Goal: Task Accomplishment & Management: Complete application form

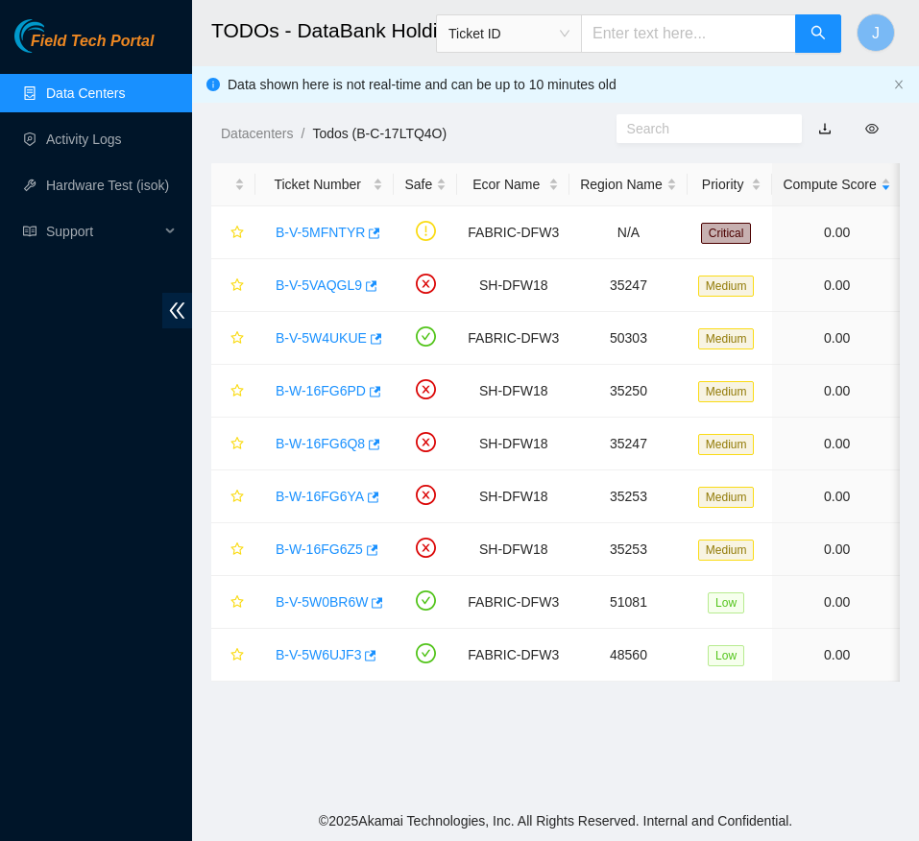
click at [508, 799] on main "TODOs - DataBank Holdings Ltd., DFW2 Richardson, TX Ticket ID J Data shown here…" at bounding box center [555, 400] width 727 height 801
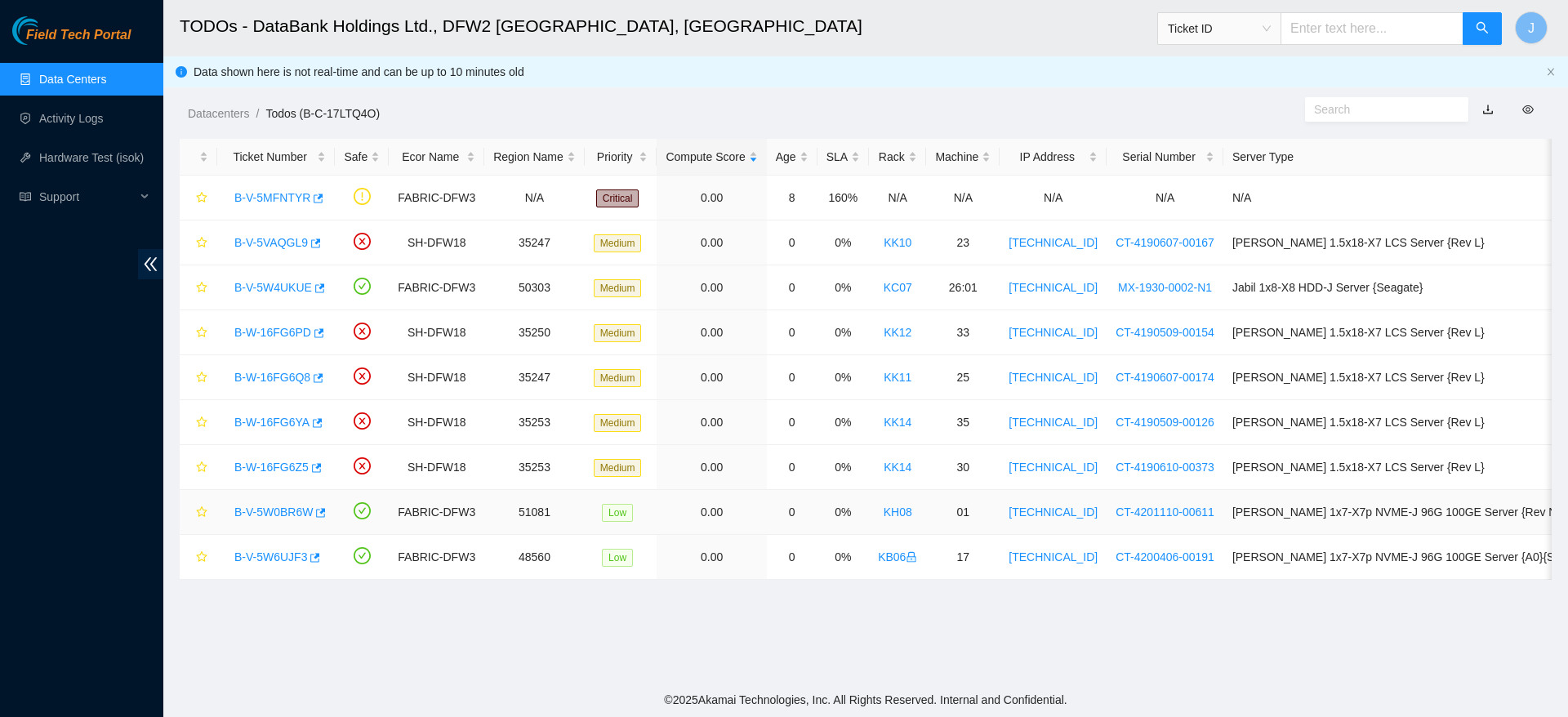
click at [277, 506] on link "B-V-5W0BR6W" at bounding box center [274, 512] width 78 height 13
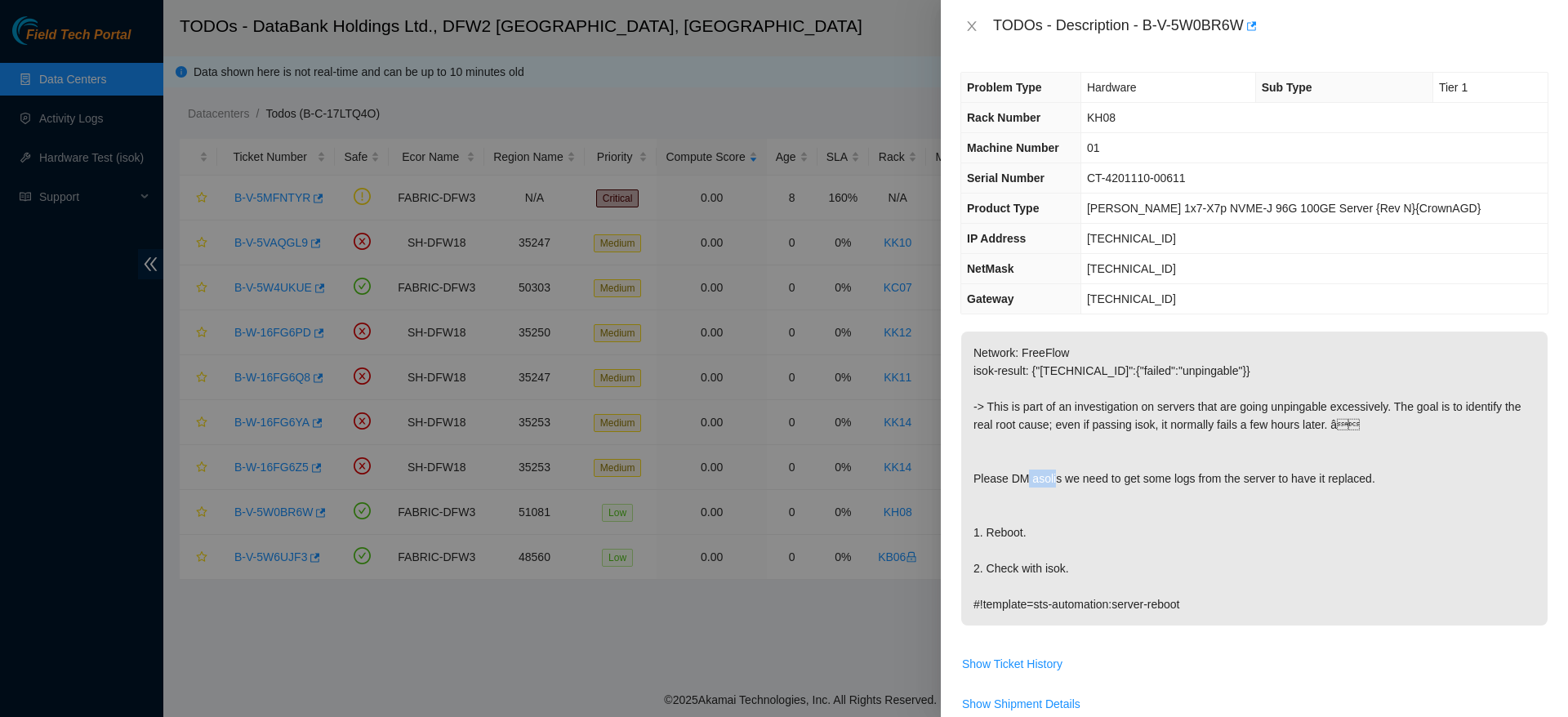
drag, startPoint x: 1058, startPoint y: 479, endPoint x: 1030, endPoint y: 487, distance: 29.1
click at [781, 487] on p "Network: FreeFlow isok-result: {"23.38.110.162":{"failed":"unpingable"}} -> Thi…" at bounding box center [1255, 479] width 587 height 294
copy p "asolis"
drag, startPoint x: 1142, startPoint y: 28, endPoint x: 1253, endPoint y: 20, distance: 111.3
click at [781, 20] on div "TODOs - Description - B-V-5W0BR6W" at bounding box center [1270, 26] width 555 height 26
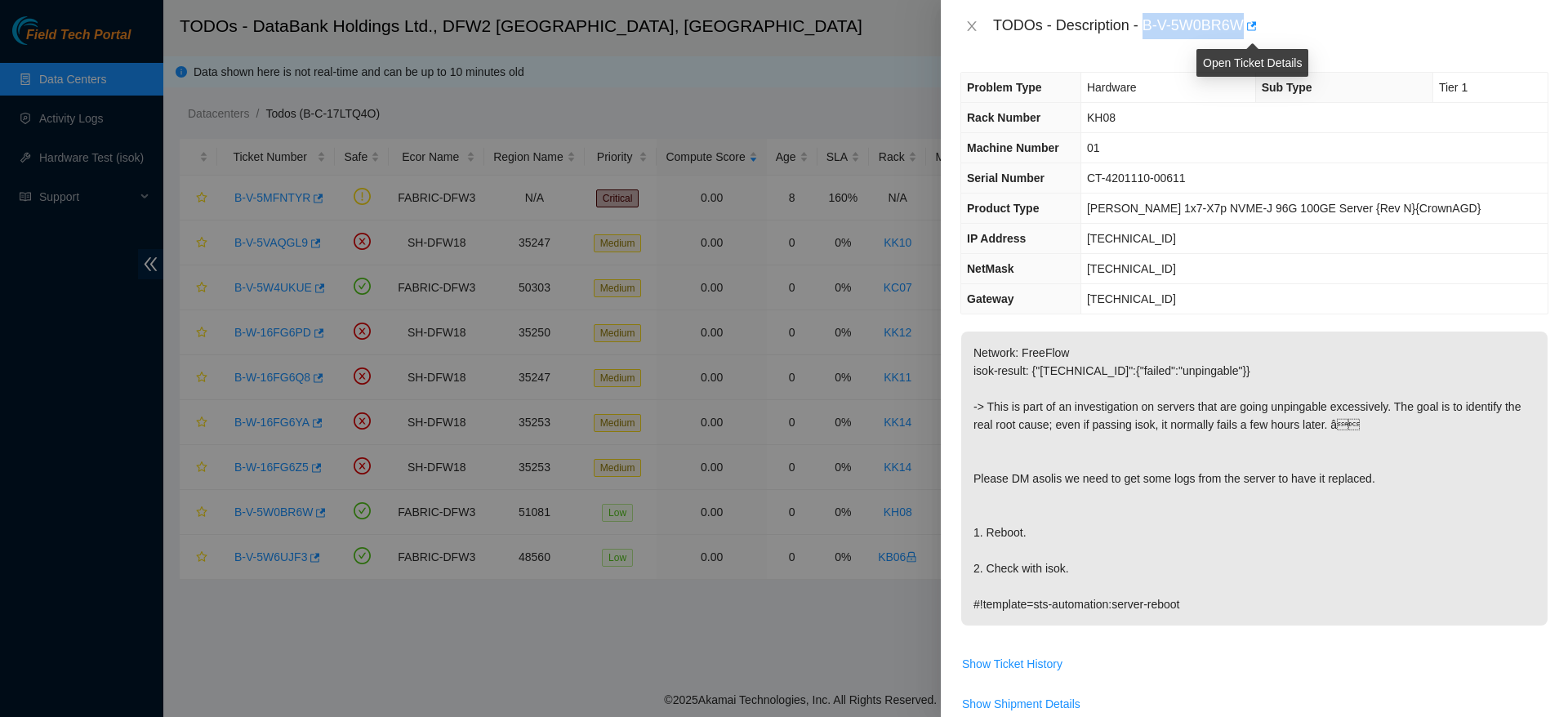
copy div "B-V-5W0BR6W"
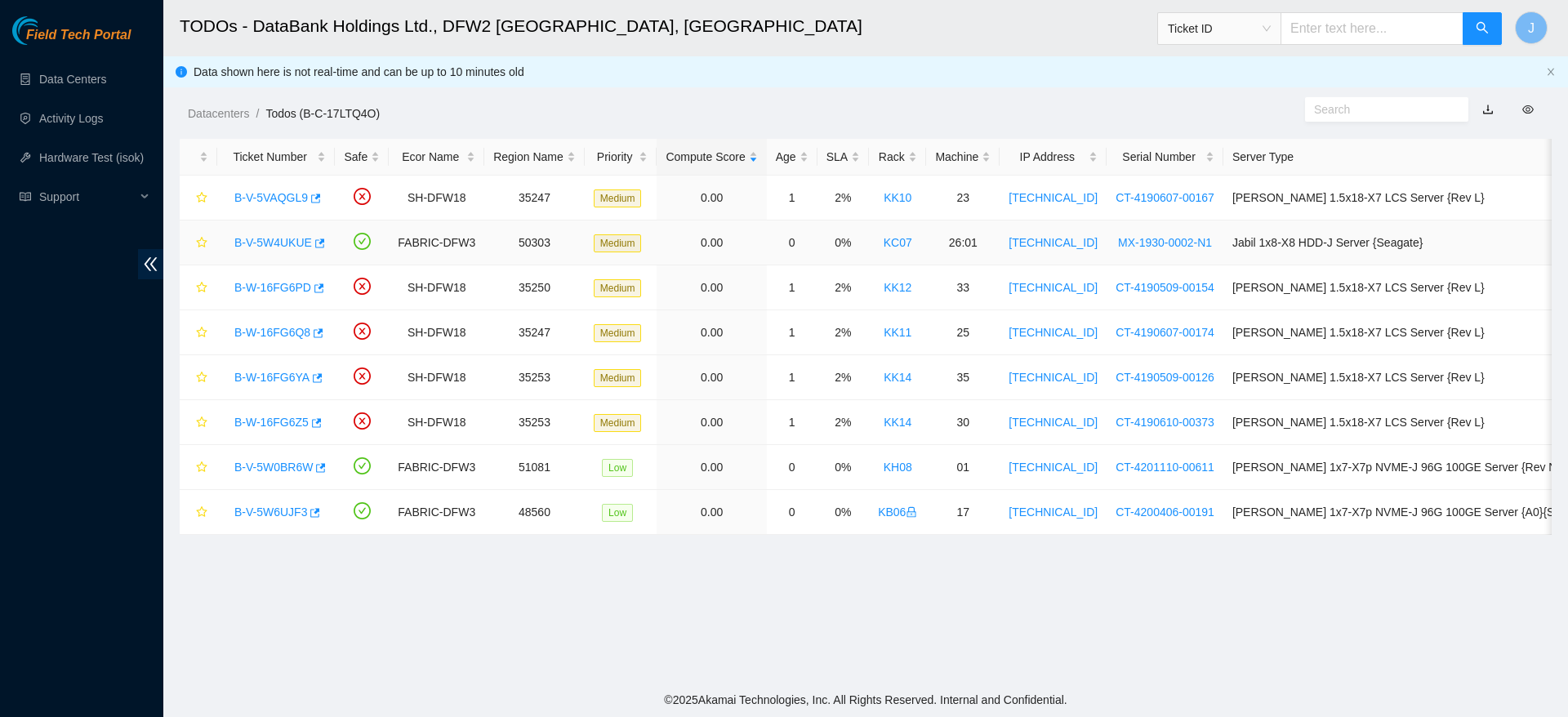
click at [287, 241] on link "B-V-5W4UKUE" at bounding box center [273, 242] width 77 height 13
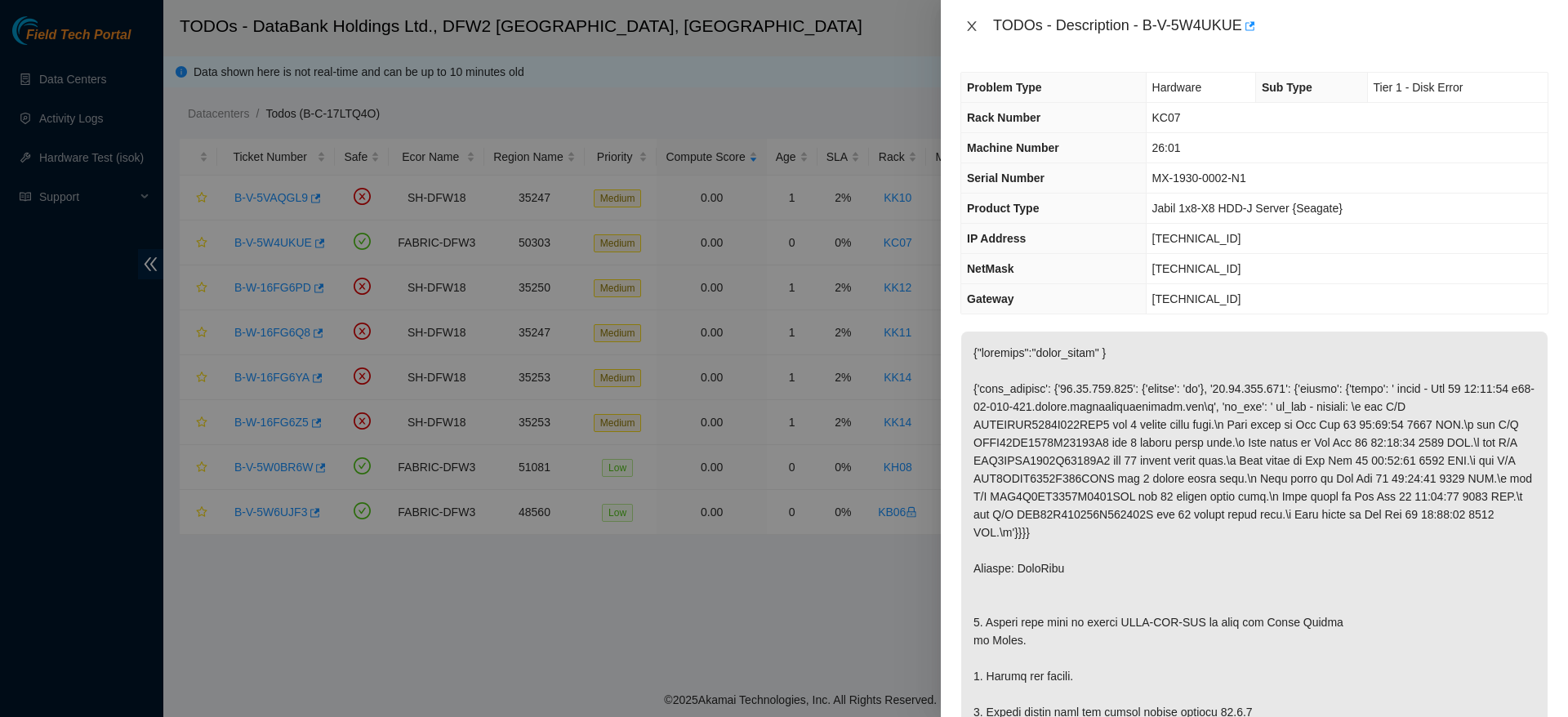
click at [969, 23] on icon "close" at bounding box center [971, 26] width 9 height 10
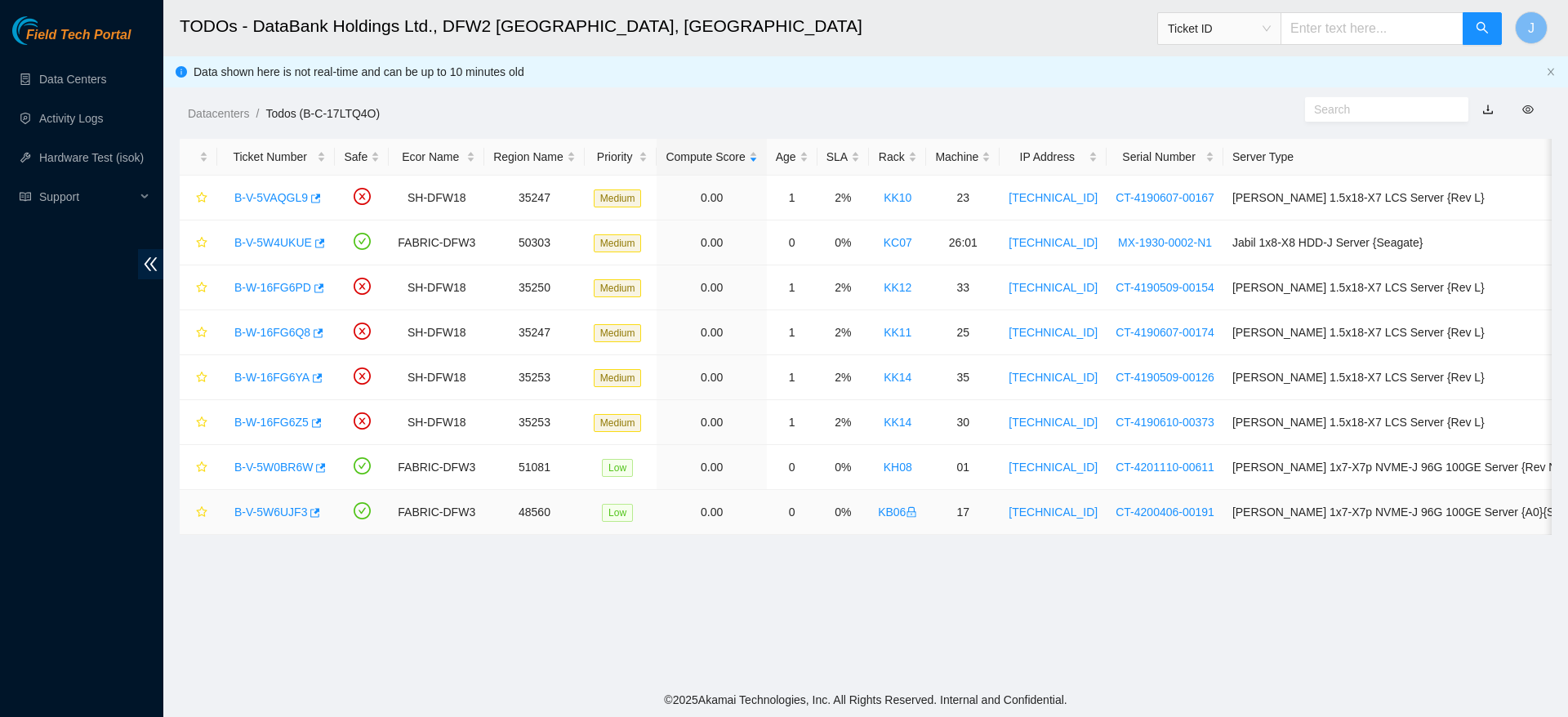
click at [289, 515] on link "B-V-5W6UJF3" at bounding box center [270, 512] width 72 height 13
click at [86, 86] on link "Data Centers" at bounding box center [72, 78] width 67 height 13
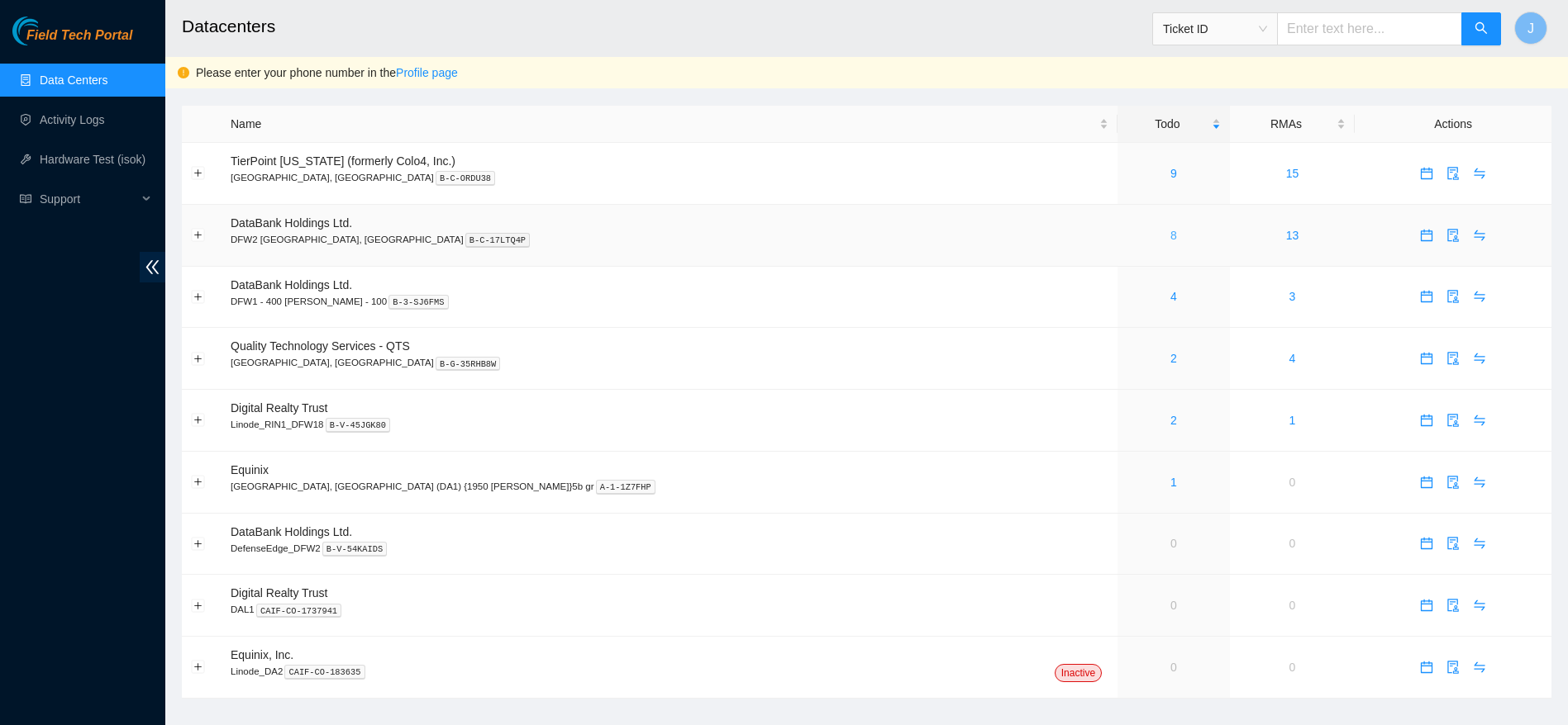
click at [1170, 239] on link "8" at bounding box center [1174, 235] width 7 height 13
click at [1420, 241] on icon "calendar" at bounding box center [1426, 235] width 13 height 13
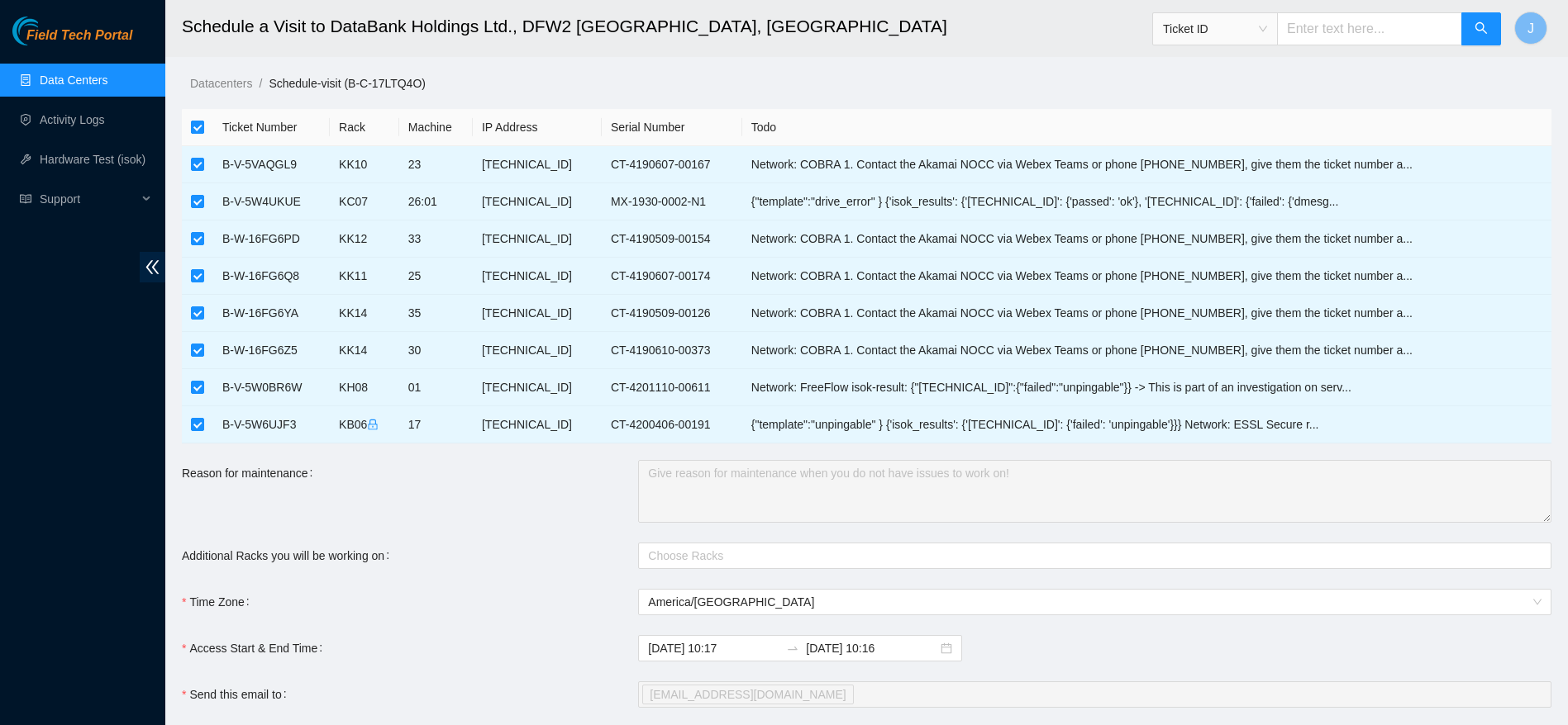
click at [199, 135] on label at bounding box center [197, 126] width 13 height 18
click at [199, 134] on input "checkbox" at bounding box center [197, 126] width 13 height 13
checkbox input "false"
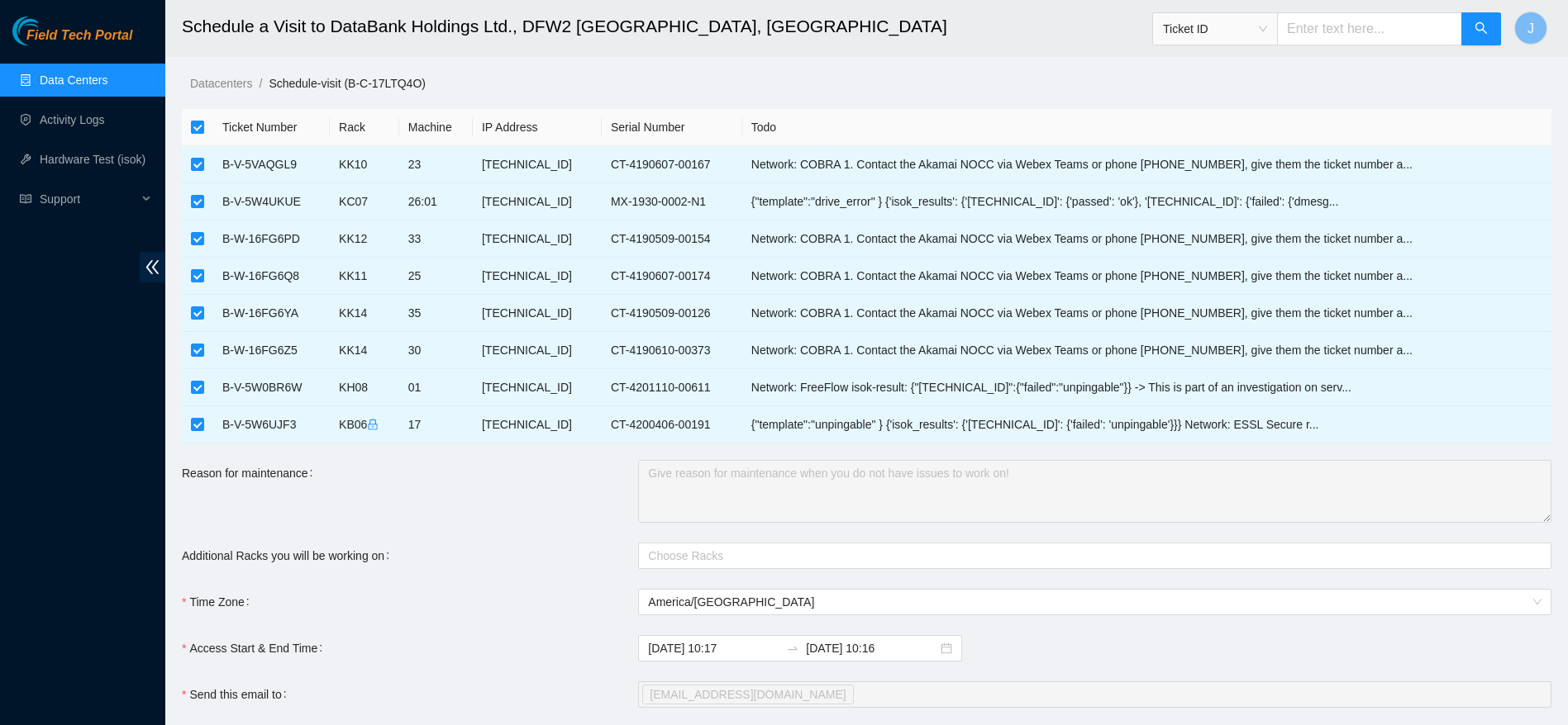
checkbox input "false"
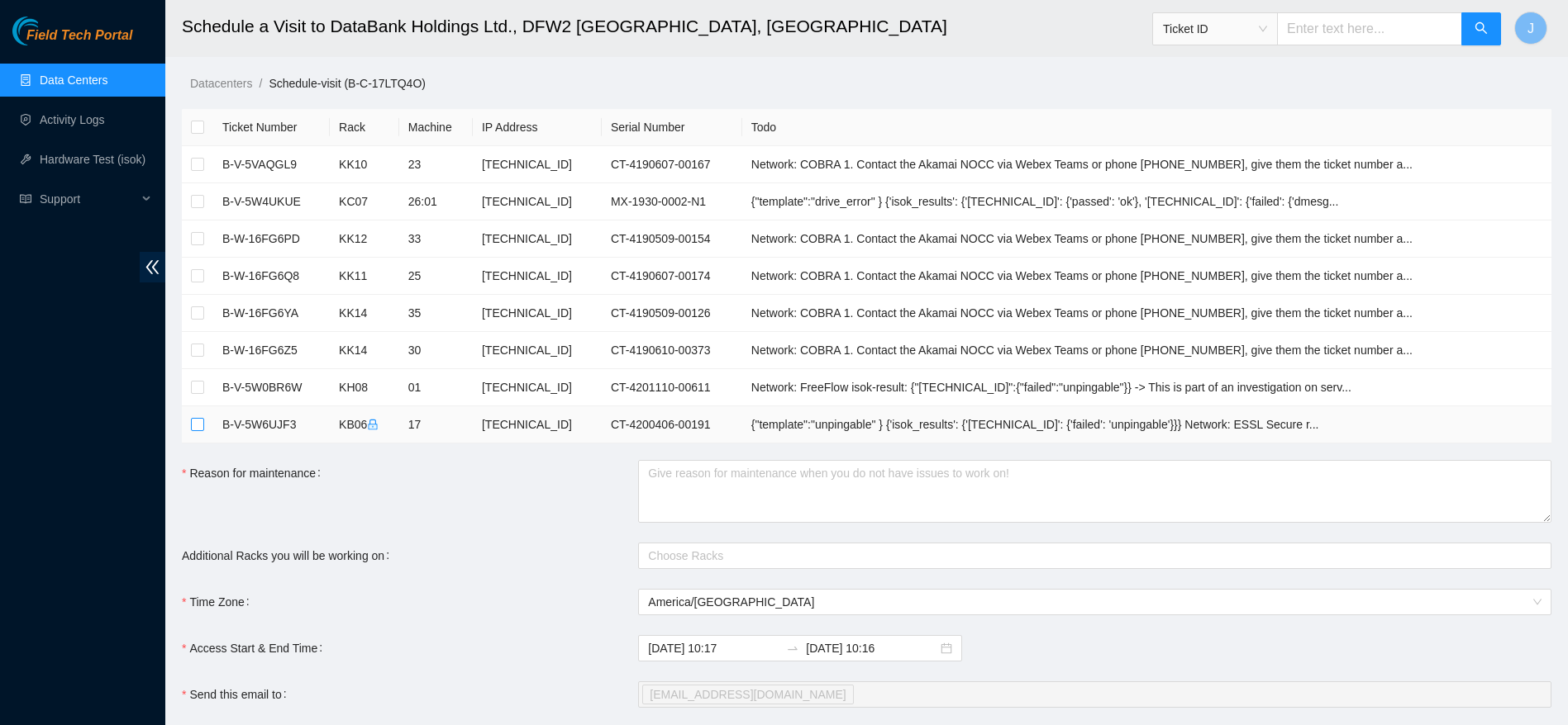
click at [192, 426] on input "checkbox" at bounding box center [197, 424] width 13 height 13
checkbox input "true"
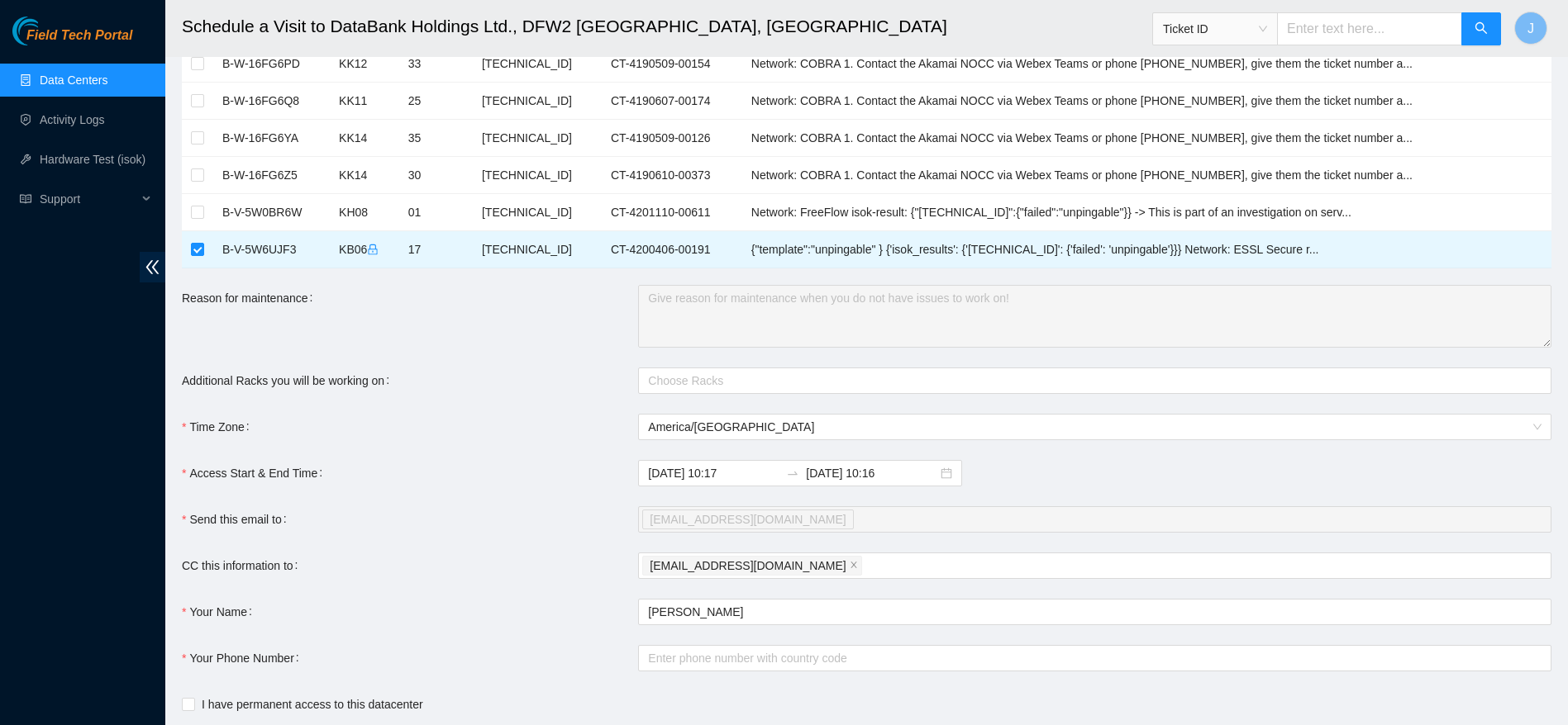
scroll to position [268, 0]
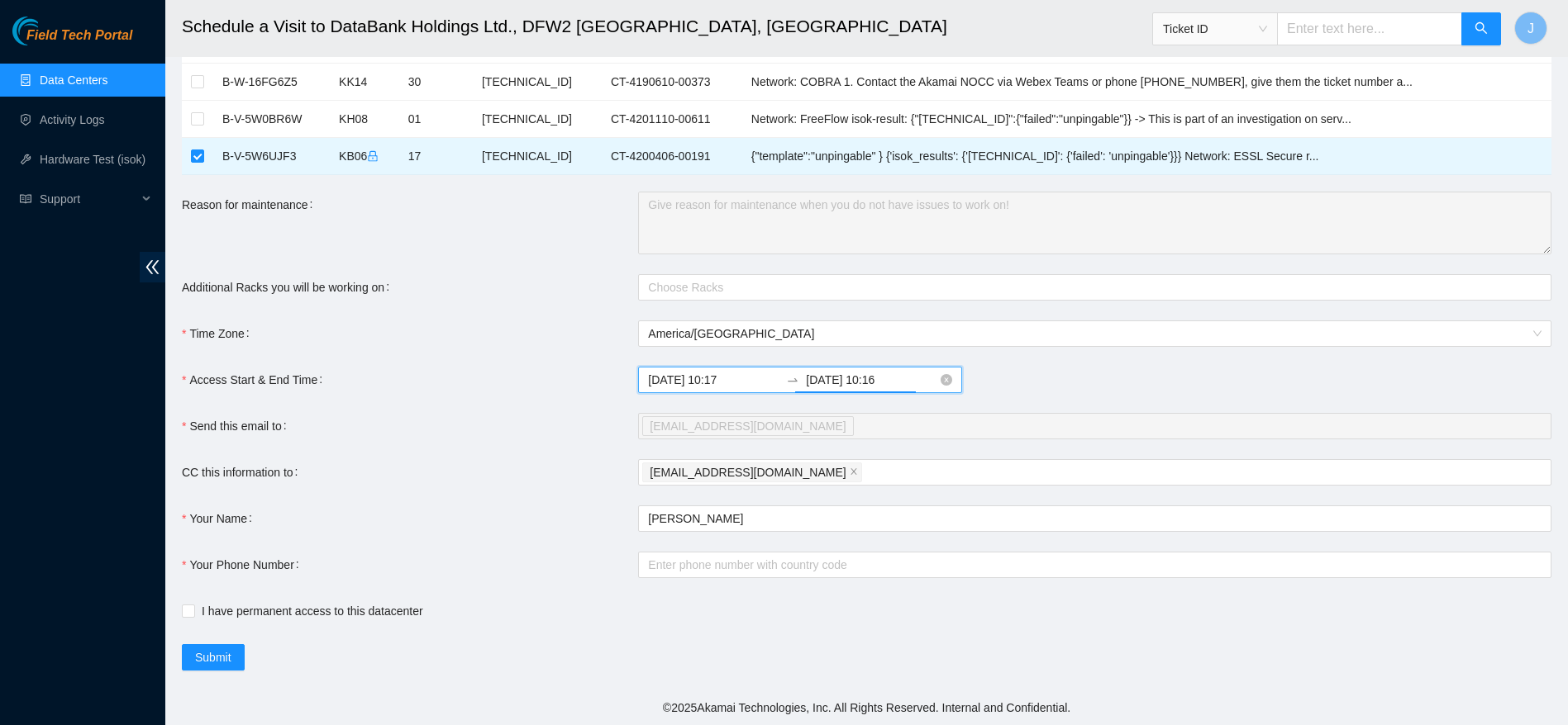
click at [850, 385] on input "[DATE] 10:16" at bounding box center [872, 379] width 132 height 18
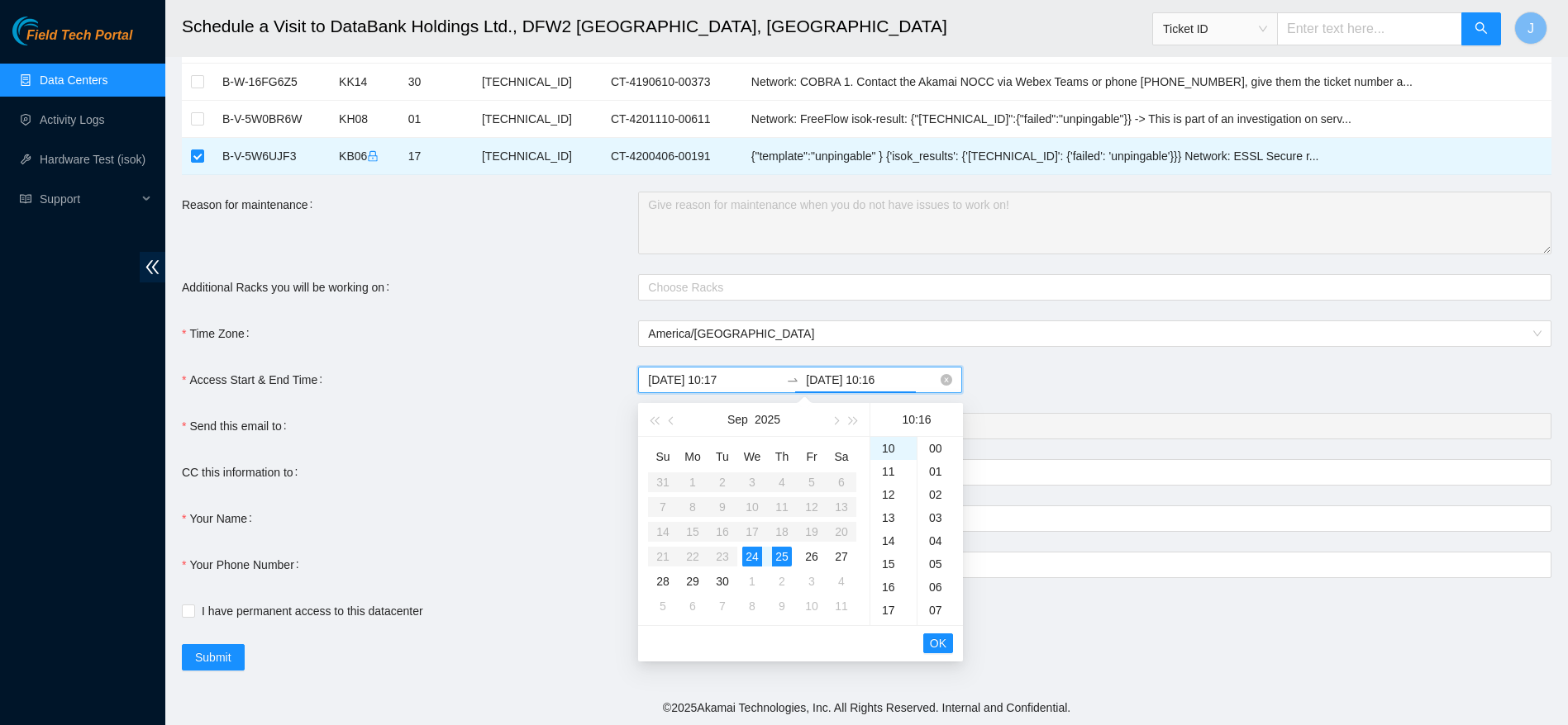
scroll to position [370, 0]
click at [755, 556] on div "24" at bounding box center [752, 556] width 20 height 20
click at [888, 523] on div "23" at bounding box center [894, 517] width 46 height 23
type input "[DATE] 23:16"
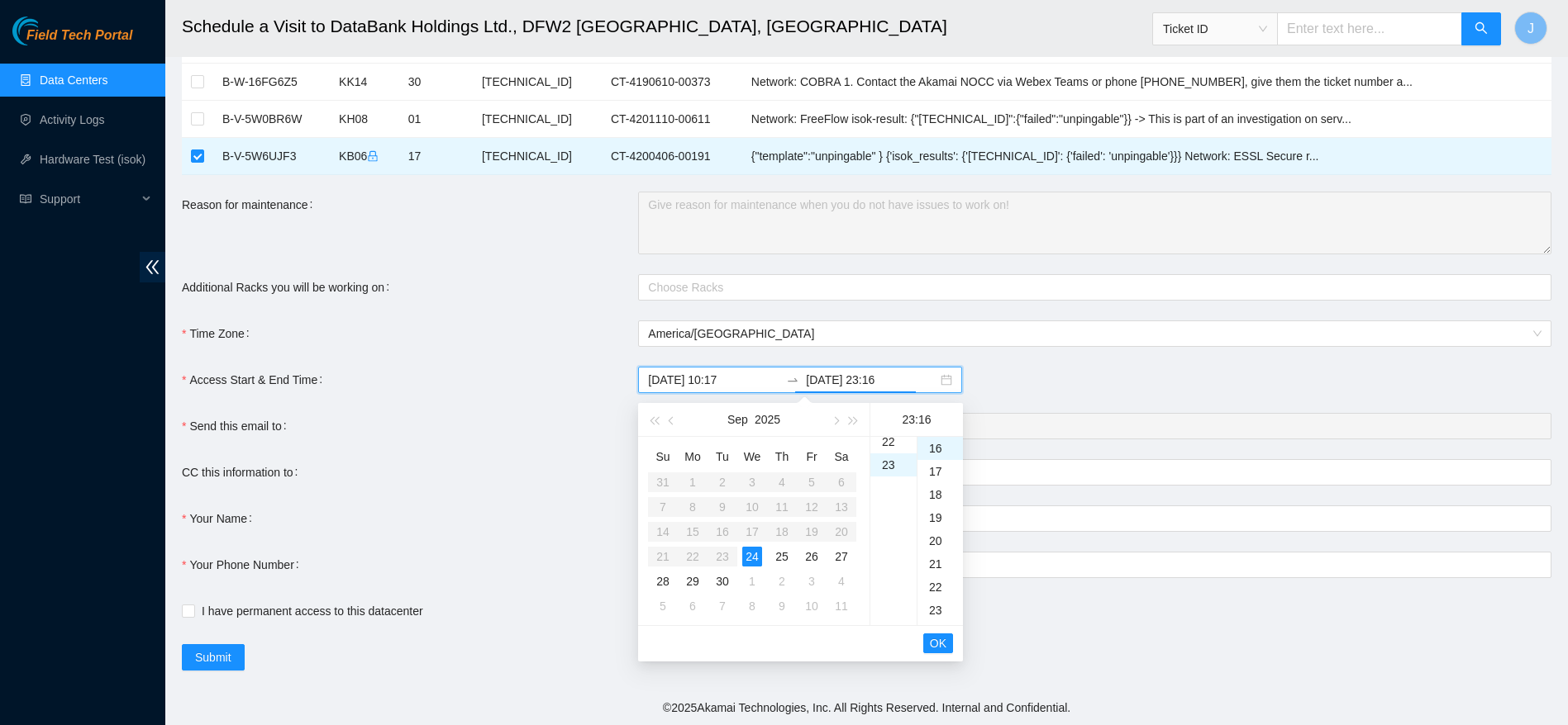
scroll to position [531, 0]
click at [937, 648] on span "OK" at bounding box center [938, 643] width 16 height 18
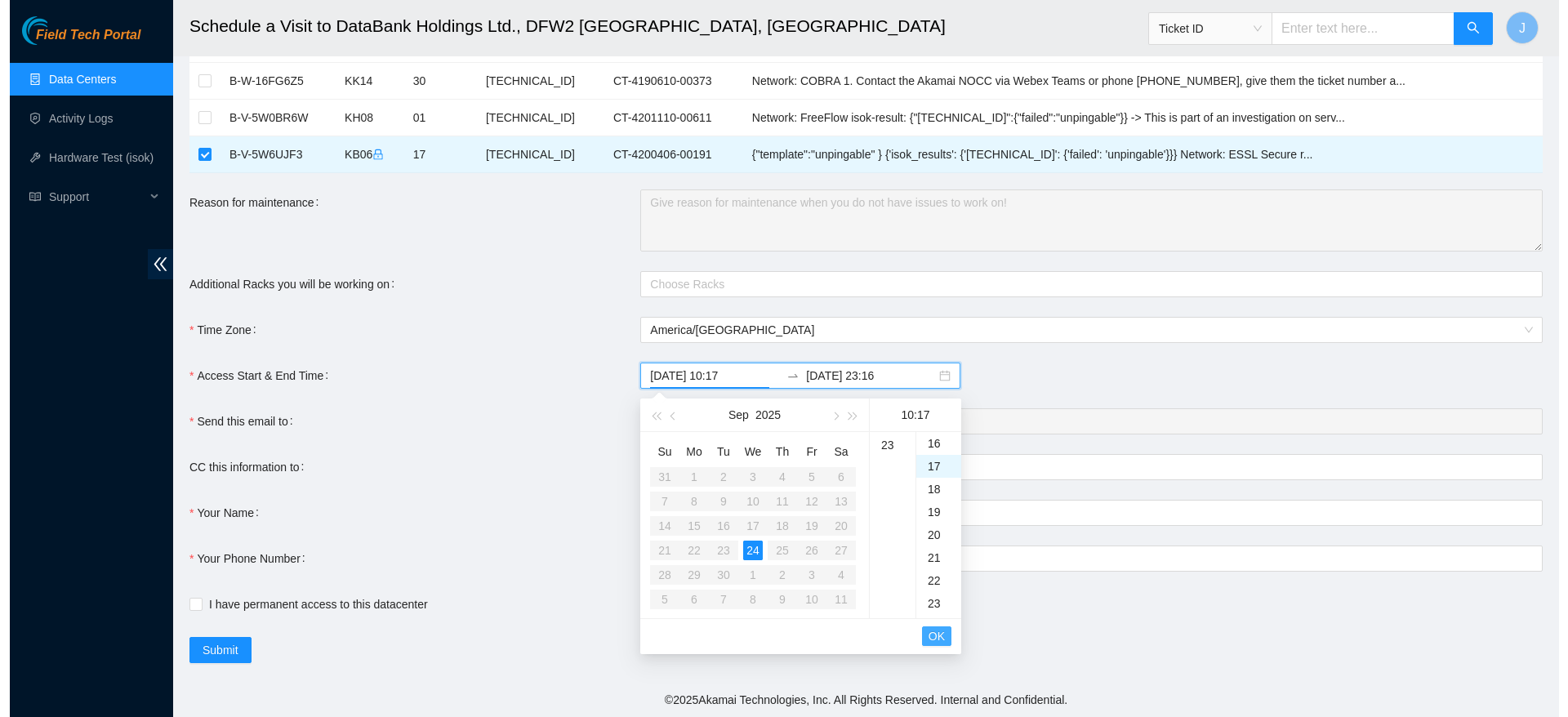
scroll to position [389, 0]
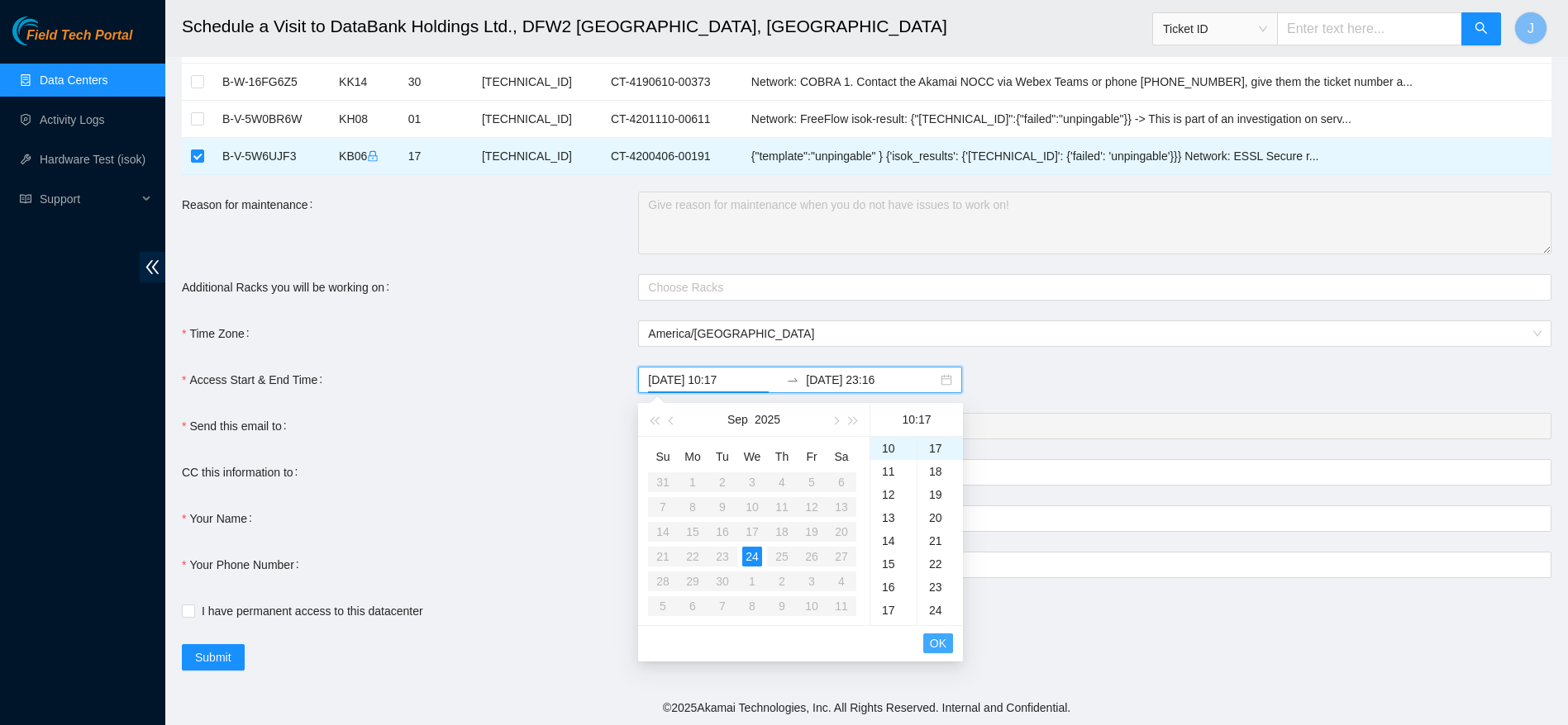
click at [943, 648] on span "OK" at bounding box center [938, 643] width 16 height 18
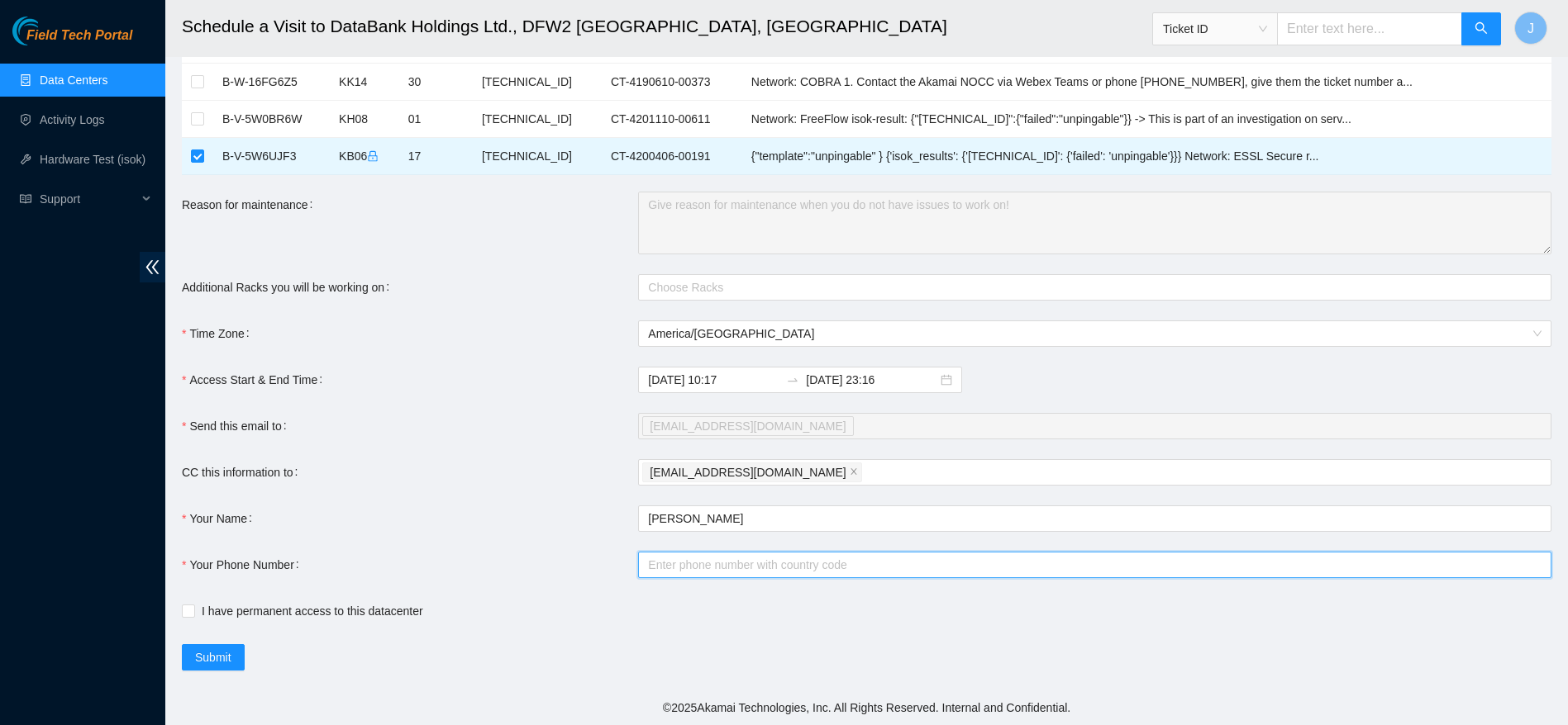
click at [742, 561] on input "Your Phone Number" at bounding box center [1095, 565] width 913 height 27
type input "[PHONE_NUMBER]"
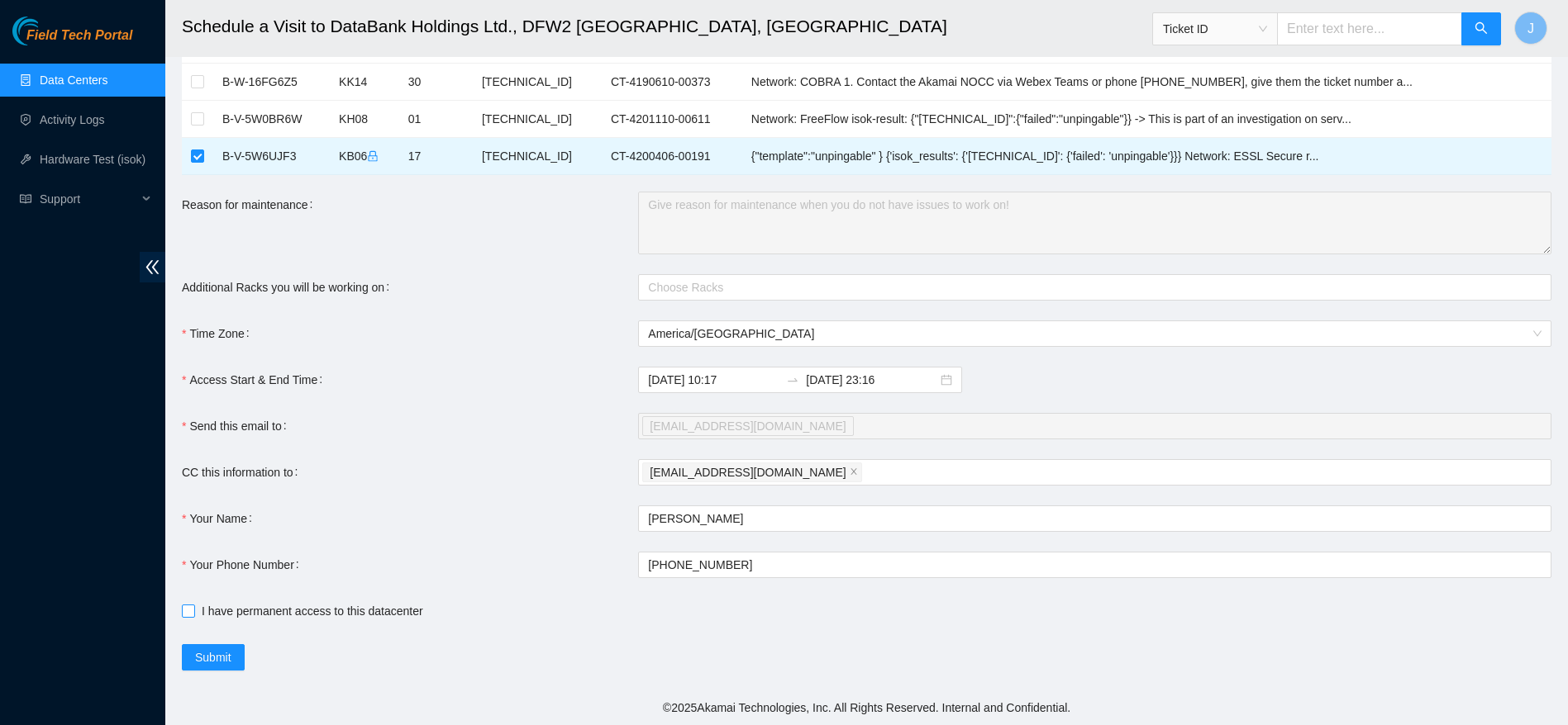
click at [343, 613] on span "I have permanent access to this datacenter" at bounding box center [312, 611] width 235 height 18
click at [194, 613] on input "I have permanent access to this datacenter" at bounding box center [187, 610] width 11 height 11
checkbox input "true"
click at [214, 667] on button "Submit" at bounding box center [213, 657] width 63 height 27
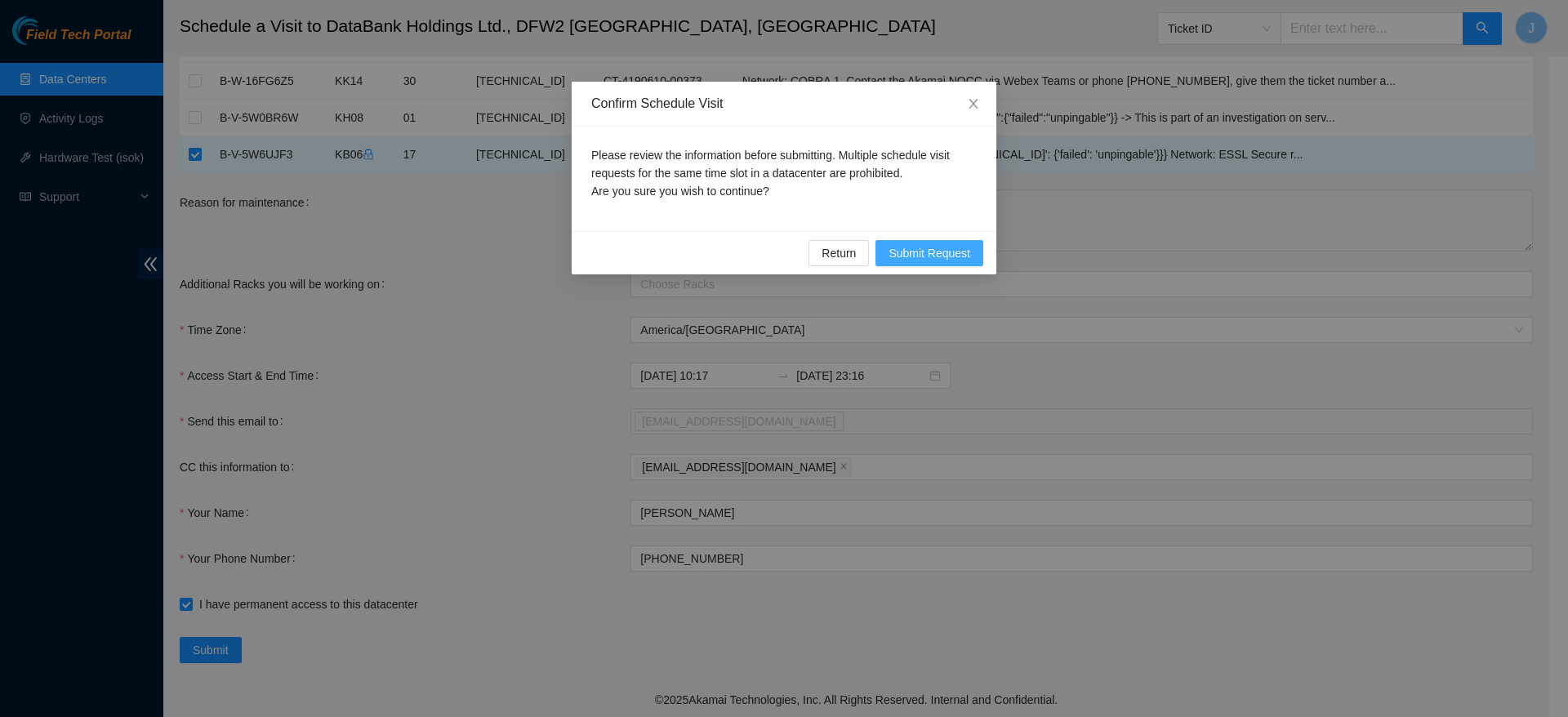
click at [944, 252] on span "Submit Request" at bounding box center [929, 253] width 82 height 18
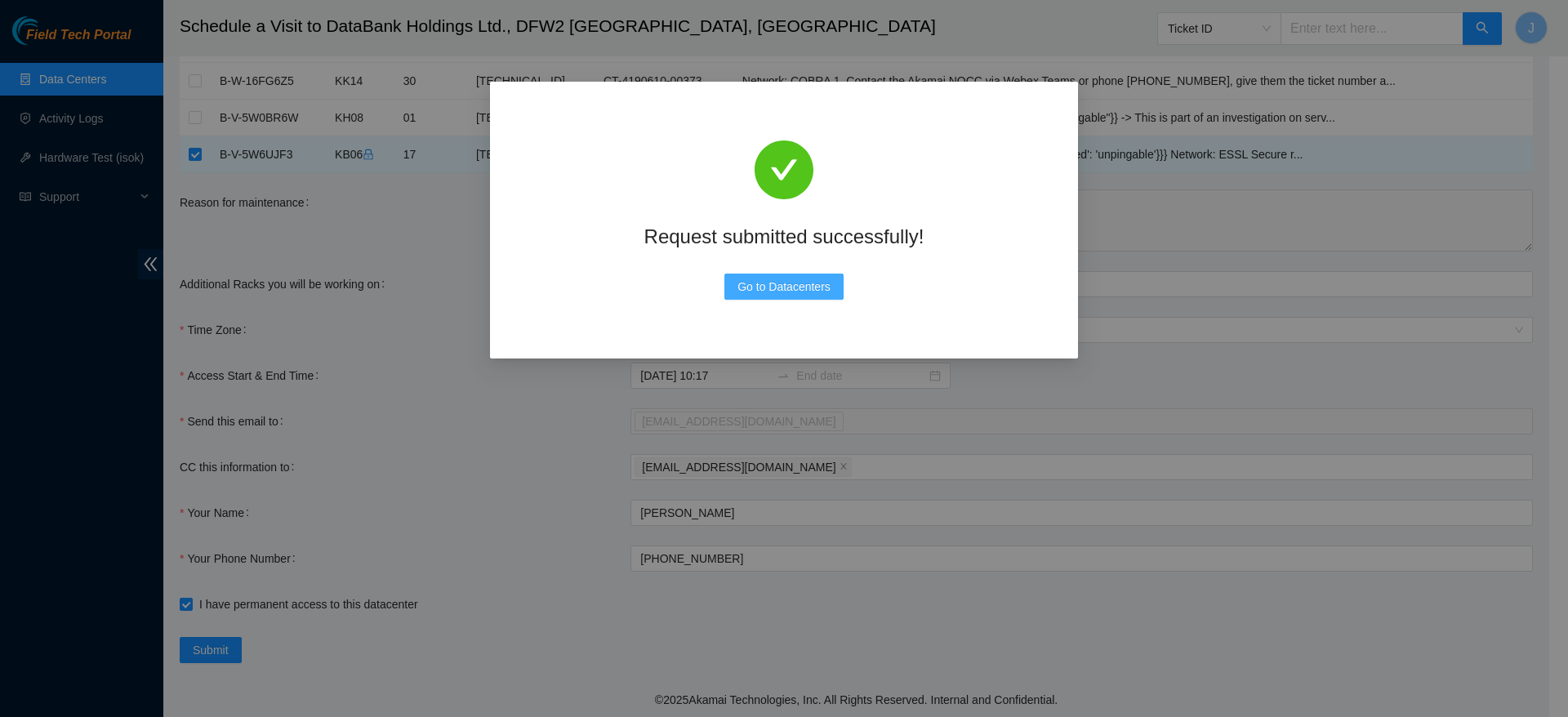
click at [800, 275] on button "Go to Datacenters" at bounding box center [784, 287] width 119 height 26
